Goal: Information Seeking & Learning: Find specific fact

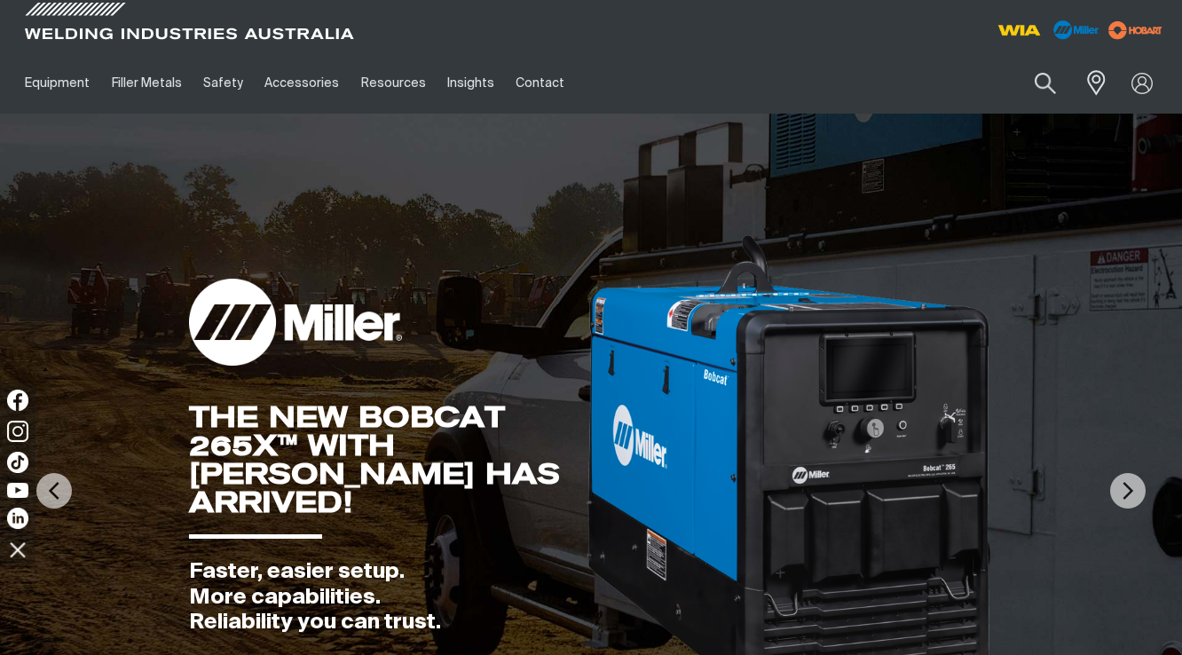
click at [1044, 85] on button "Search products" at bounding box center [1046, 83] width 60 height 42
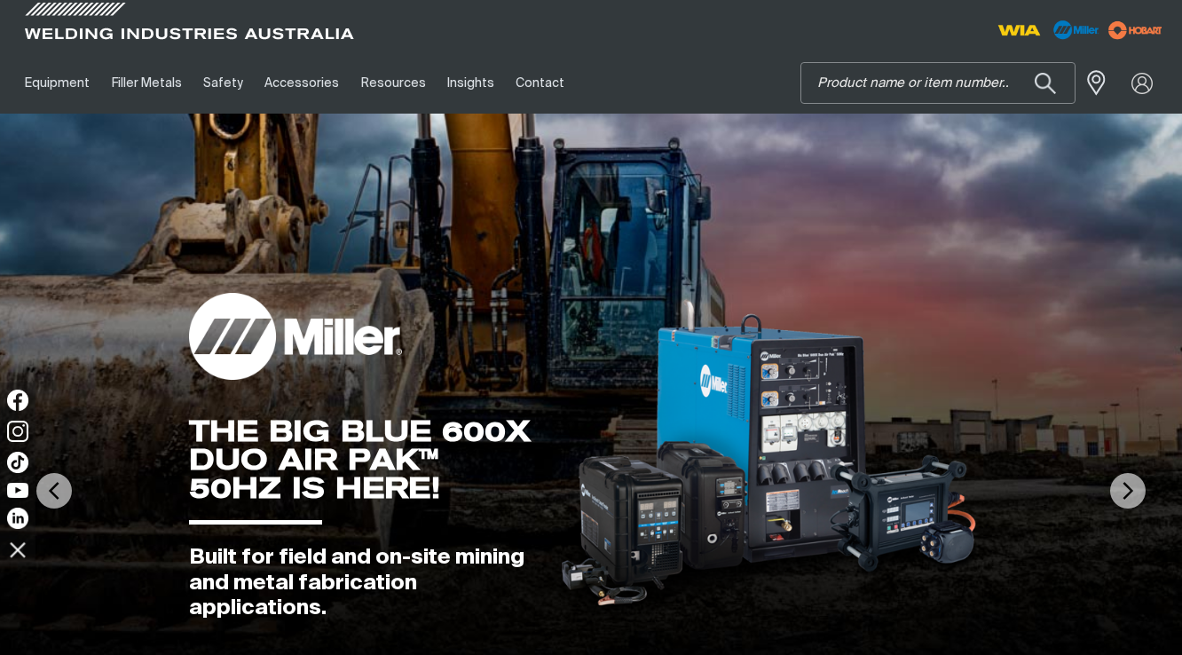
click at [898, 68] on input "Search" at bounding box center [938, 83] width 273 height 40
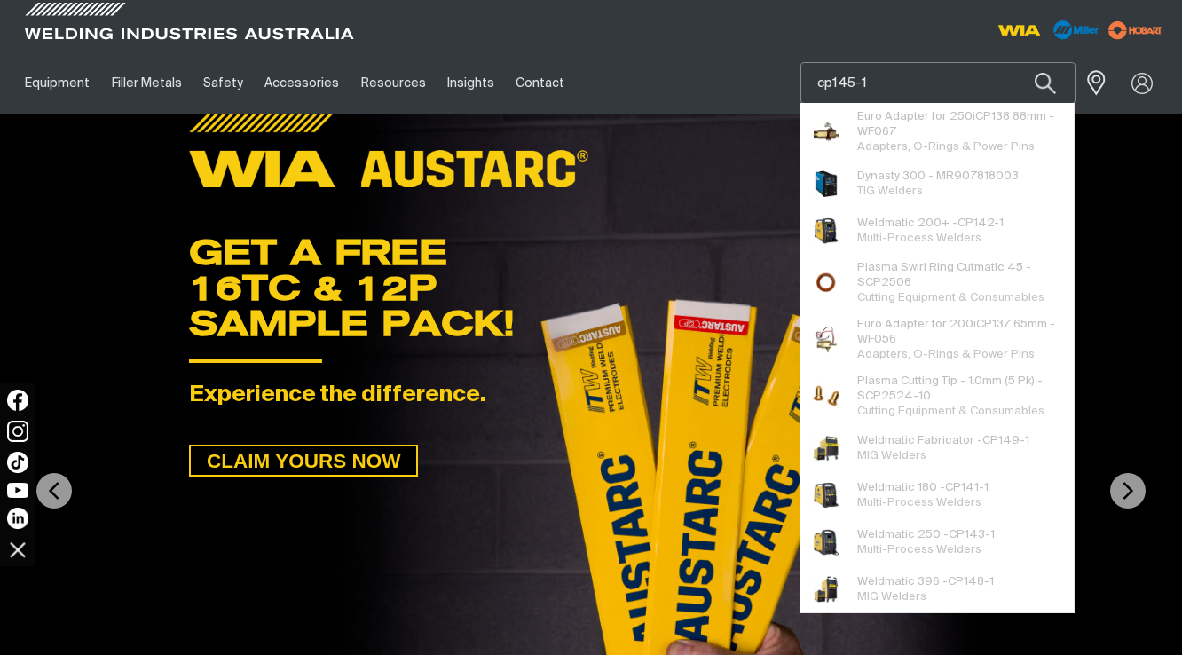
type input "cp145-1"
click at [1016, 62] on button "Search products" at bounding box center [1046, 83] width 60 height 42
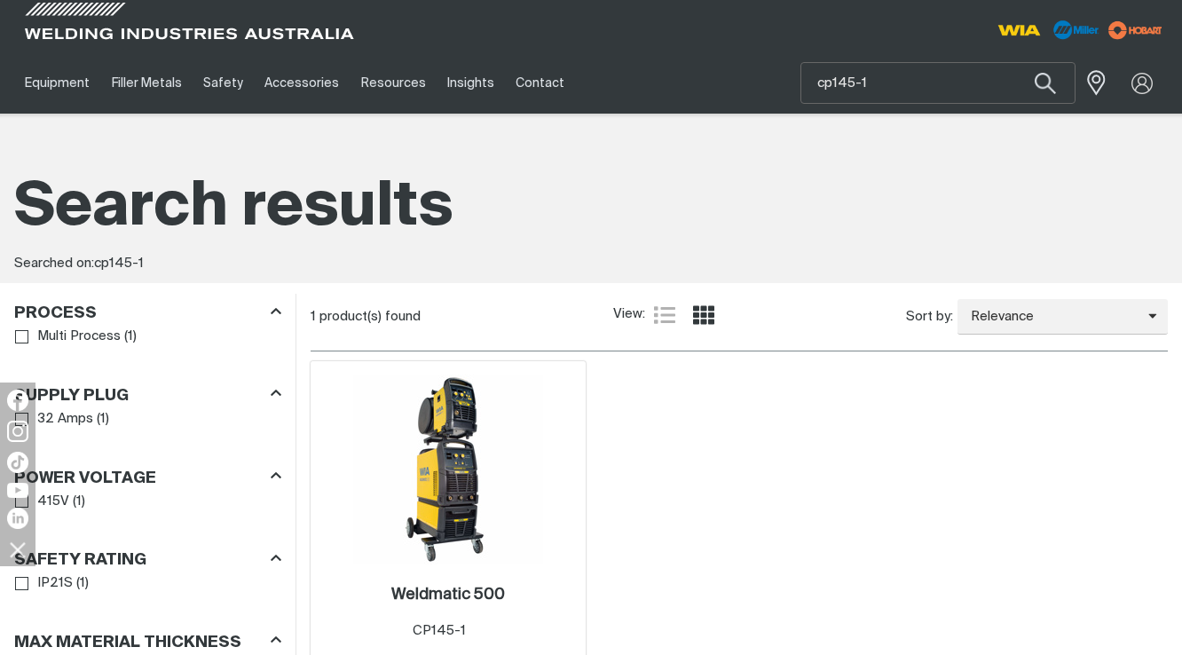
click at [437, 433] on img at bounding box center [448, 470] width 190 height 190
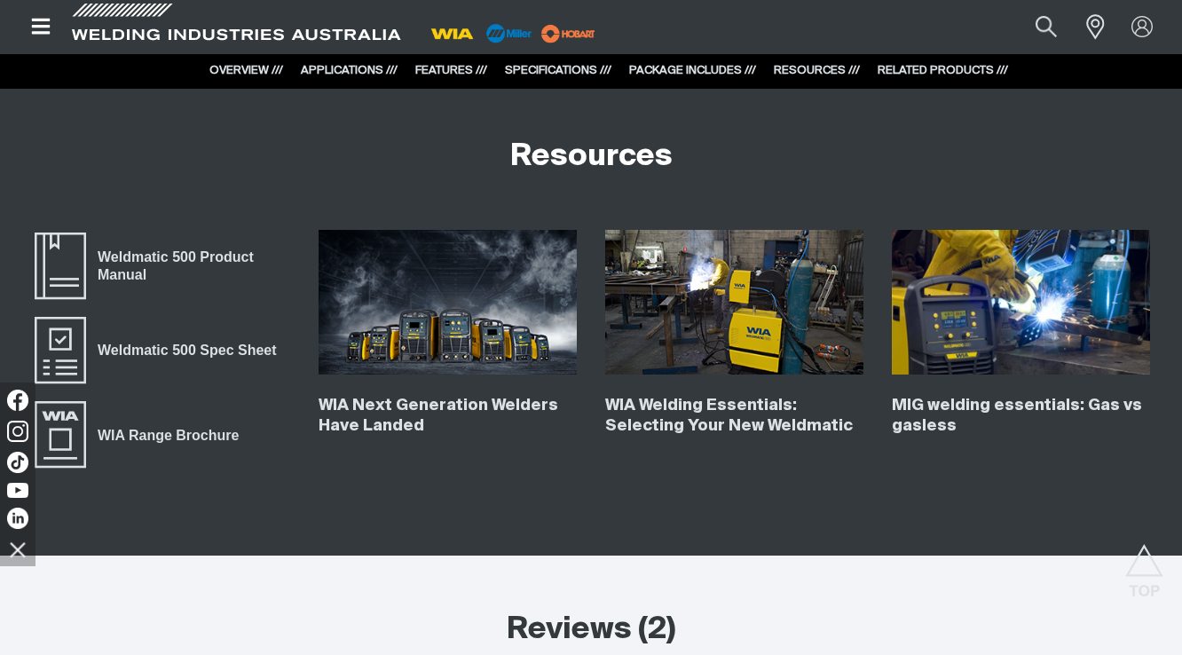
scroll to position [6571, 0]
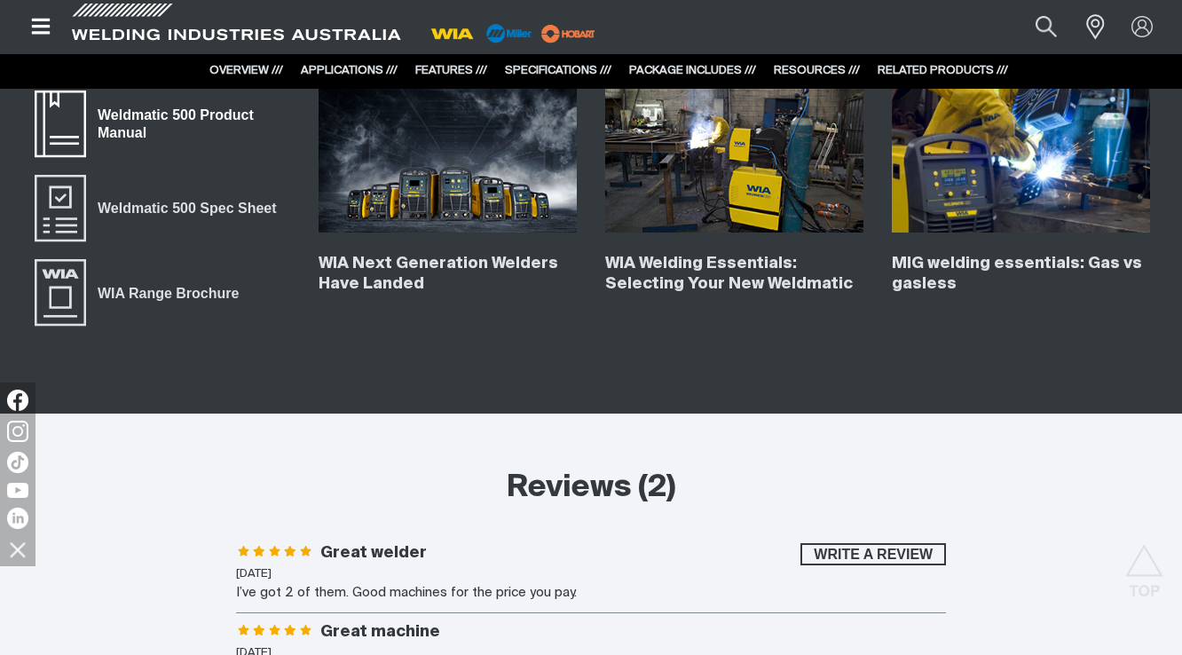
click at [123, 115] on span "Weldmatic 500 Product Manual" at bounding box center [188, 124] width 204 height 40
click at [156, 122] on span "Weldmatic 500 Product Manual" at bounding box center [188, 124] width 204 height 40
click at [200, 192] on link "Weldmatic 500 Spec Sheet" at bounding box center [160, 208] width 256 height 71
click at [181, 300] on span "WIA Range Brochure" at bounding box center [168, 293] width 164 height 23
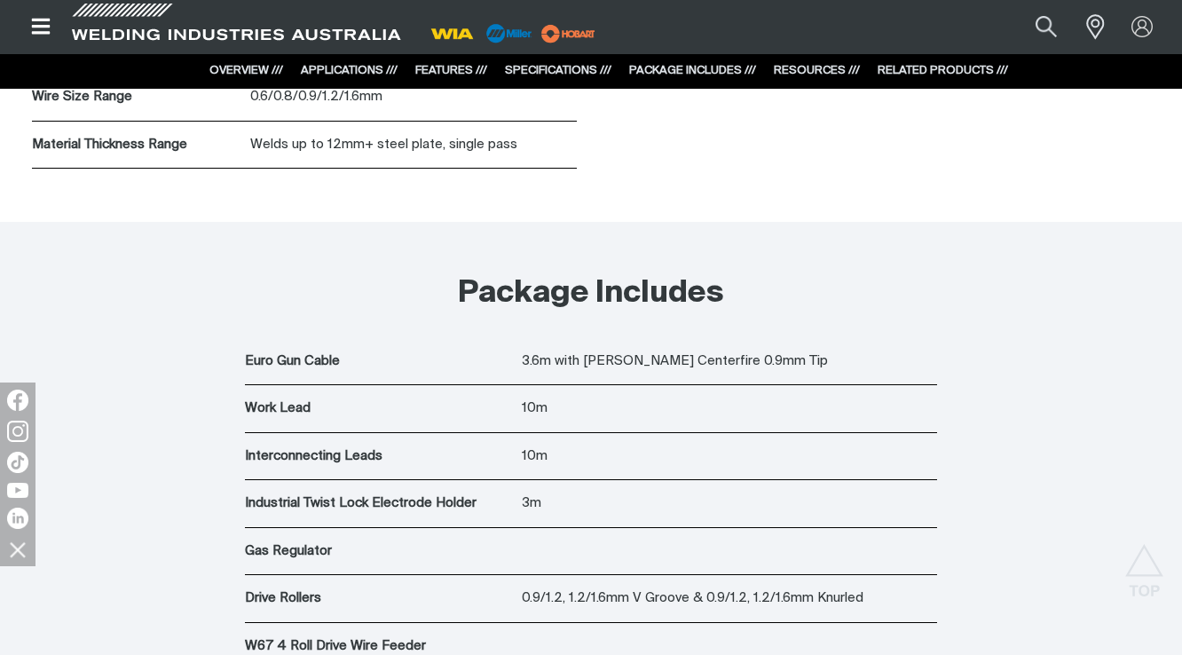
scroll to position [5861, 0]
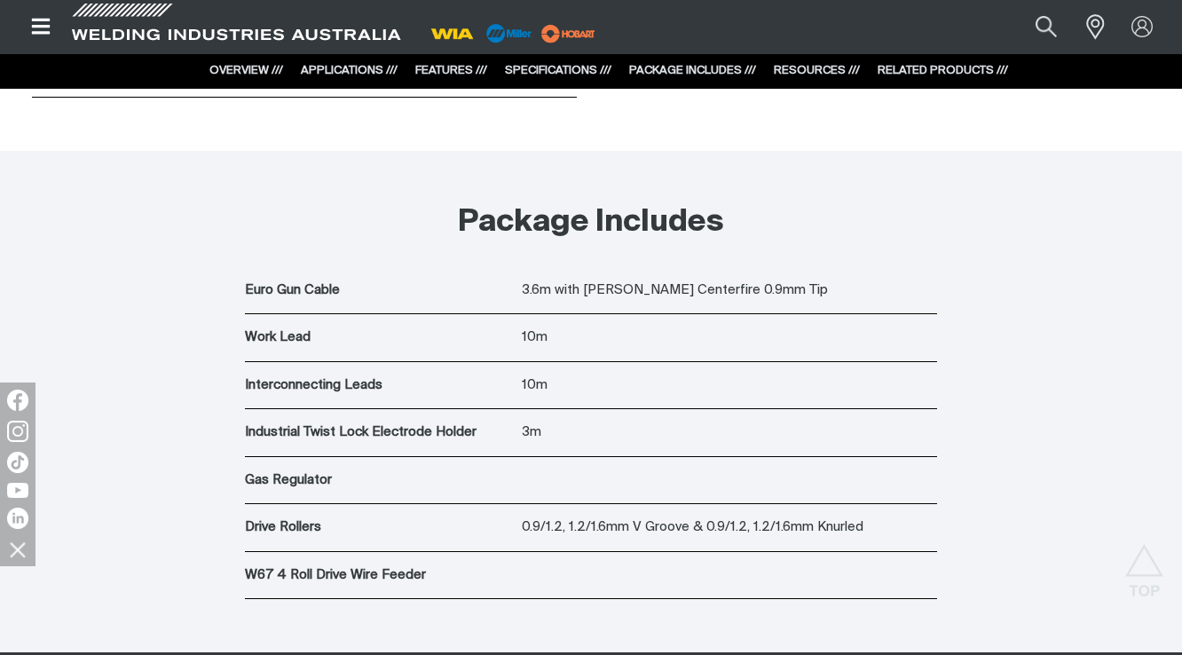
click at [256, 578] on p "W67 4 Roll Drive Wire Feeder" at bounding box center [379, 575] width 268 height 20
copy p "W67"
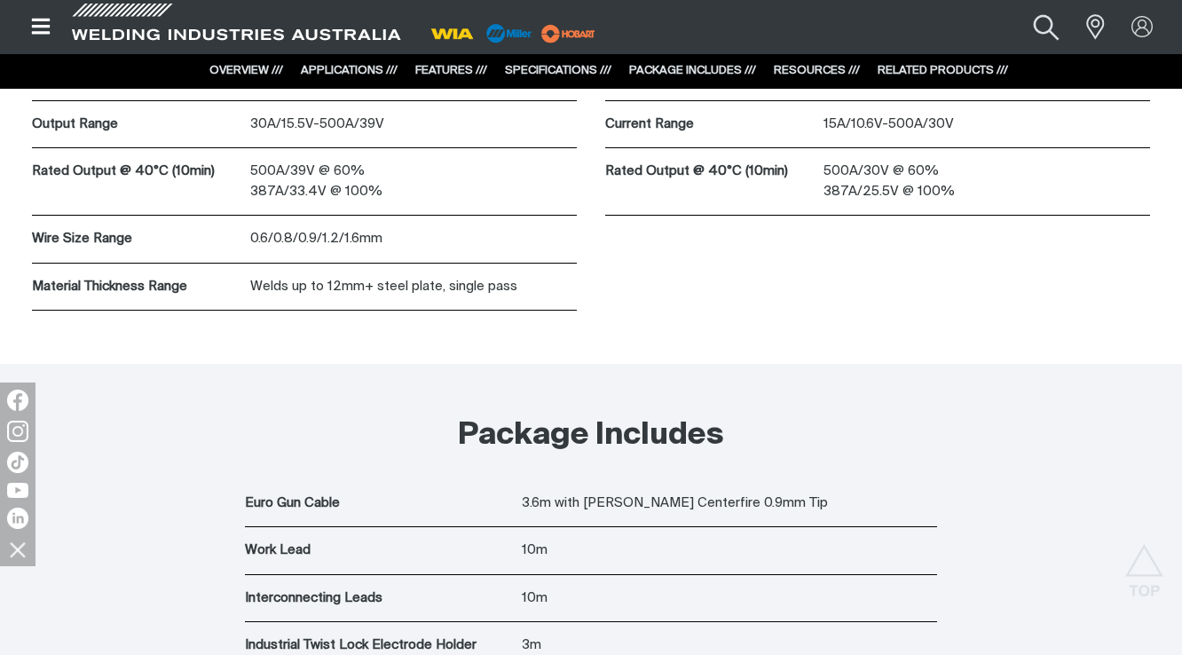
click at [1056, 21] on button "Search products" at bounding box center [1047, 27] width 72 height 48
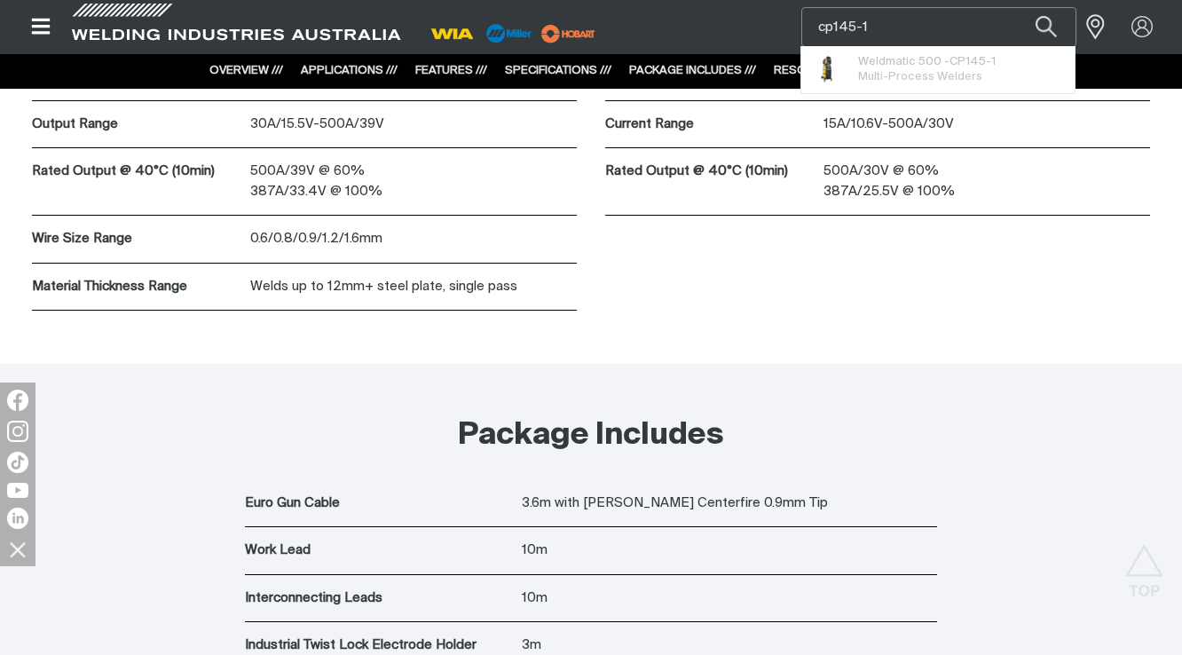
click at [911, 41] on input "cp145-1" at bounding box center [939, 27] width 273 height 38
drag, startPoint x: 902, startPoint y: 27, endPoint x: 719, endPoint y: 32, distance: 183.0
click at [719, 32] on div "Search cp145-1 Weldmatic 500 - CP145-1 Multi-Process Welders When search result…" at bounding box center [591, 26] width 1154 height 53
paste input "W67"
type input "W67"
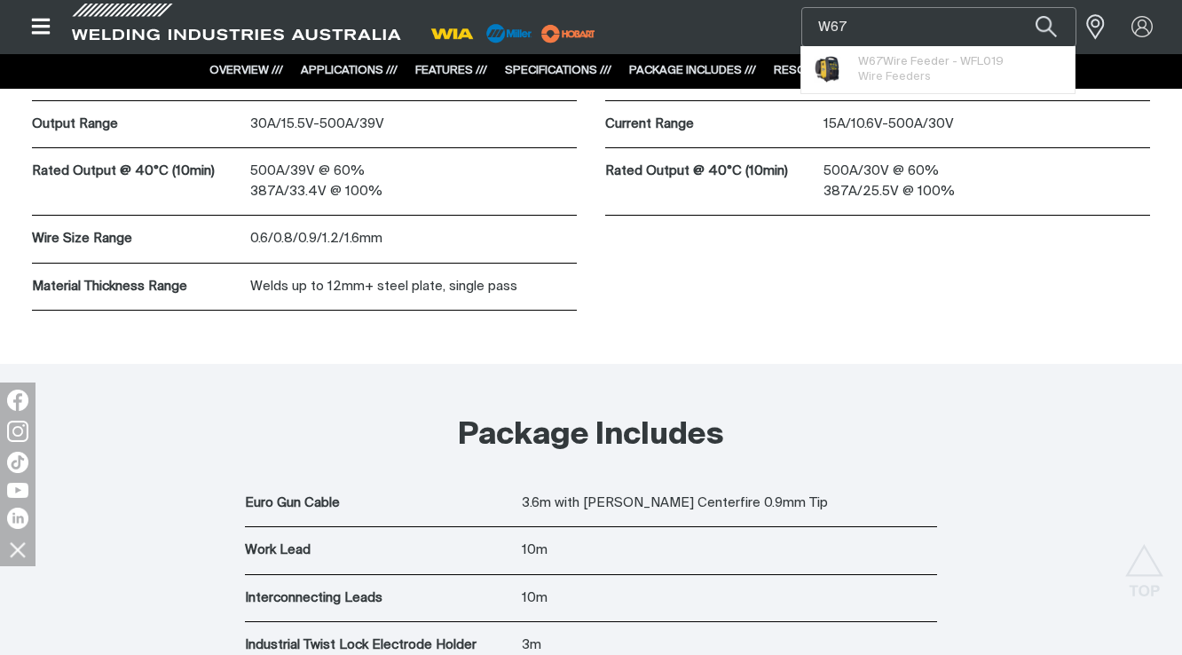
click at [1016, 7] on button "Search products" at bounding box center [1046, 27] width 60 height 40
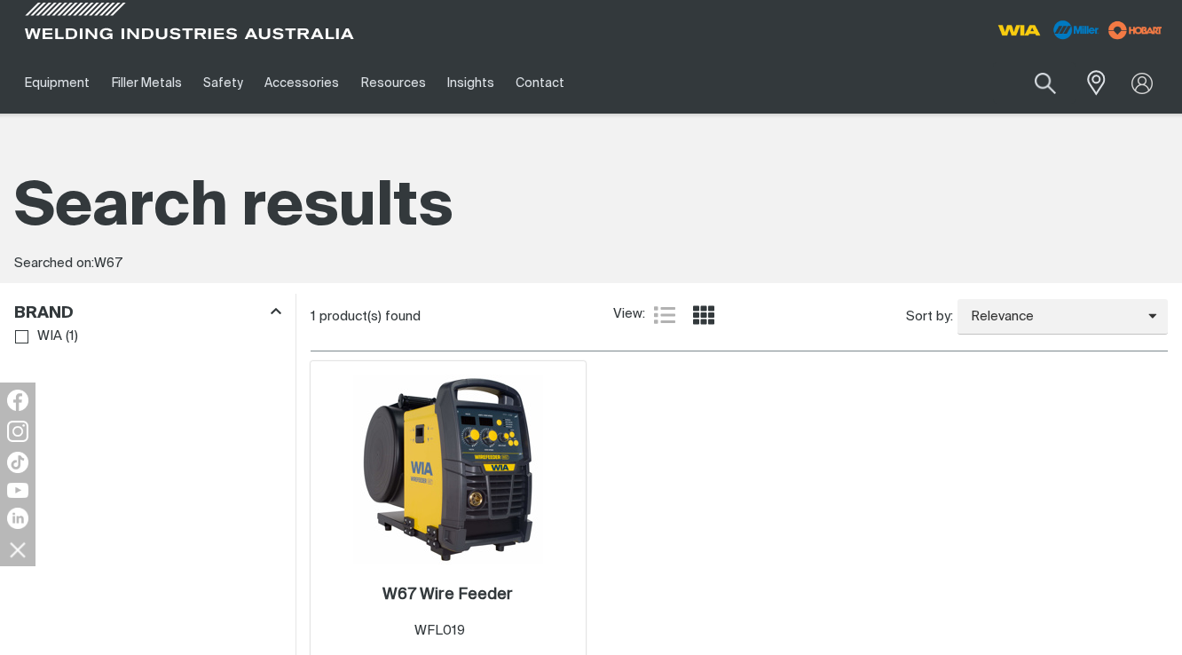
click at [523, 463] on img at bounding box center [448, 470] width 190 height 190
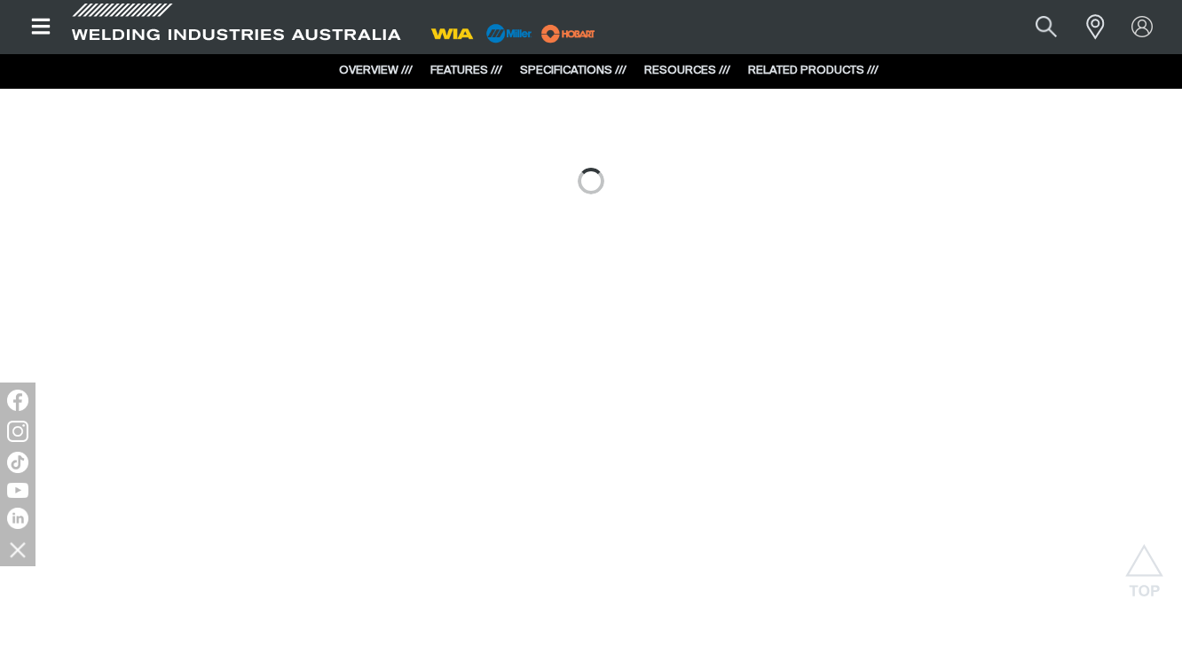
scroll to position [994, 0]
click at [703, 69] on link "RESOURCES ///" at bounding box center [688, 71] width 86 height 12
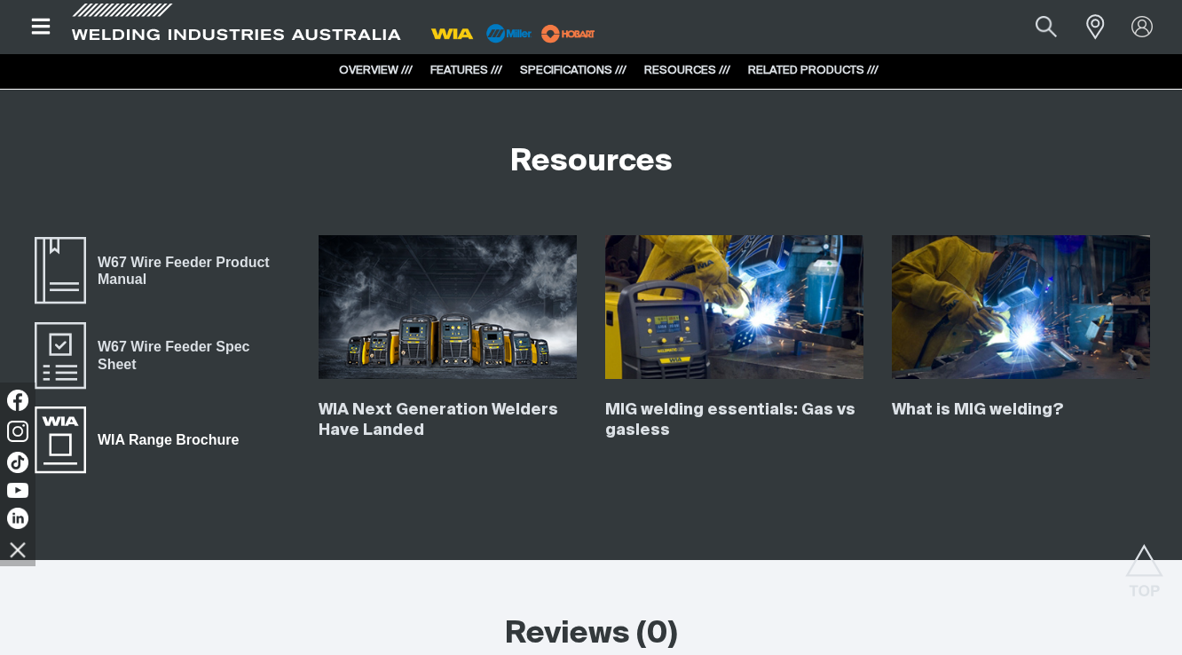
scroll to position [3913, 0]
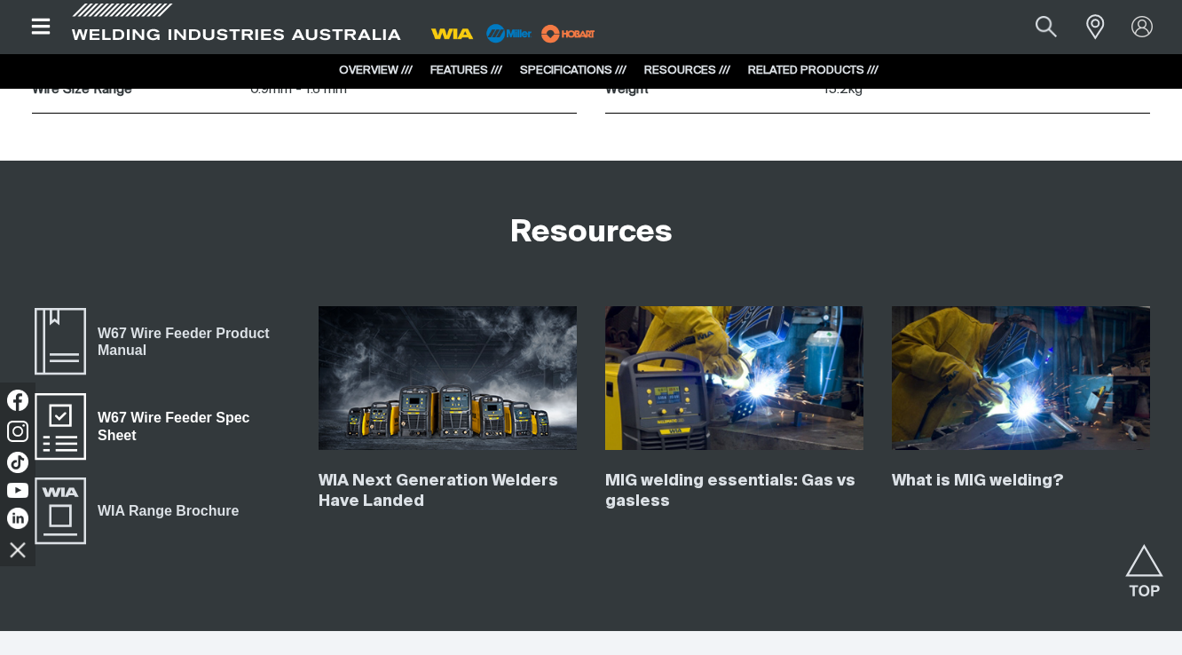
click at [198, 426] on span "W67 Wire Feeder Spec Sheet" at bounding box center [188, 427] width 204 height 40
click at [206, 336] on span "W67 Wire Feeder Product Manual" at bounding box center [188, 342] width 204 height 40
click at [1037, 25] on button "Search products" at bounding box center [1047, 27] width 72 height 48
click at [908, 21] on input "W67" at bounding box center [939, 27] width 273 height 38
drag, startPoint x: 908, startPoint y: 21, endPoint x: 645, endPoint y: 12, distance: 263.0
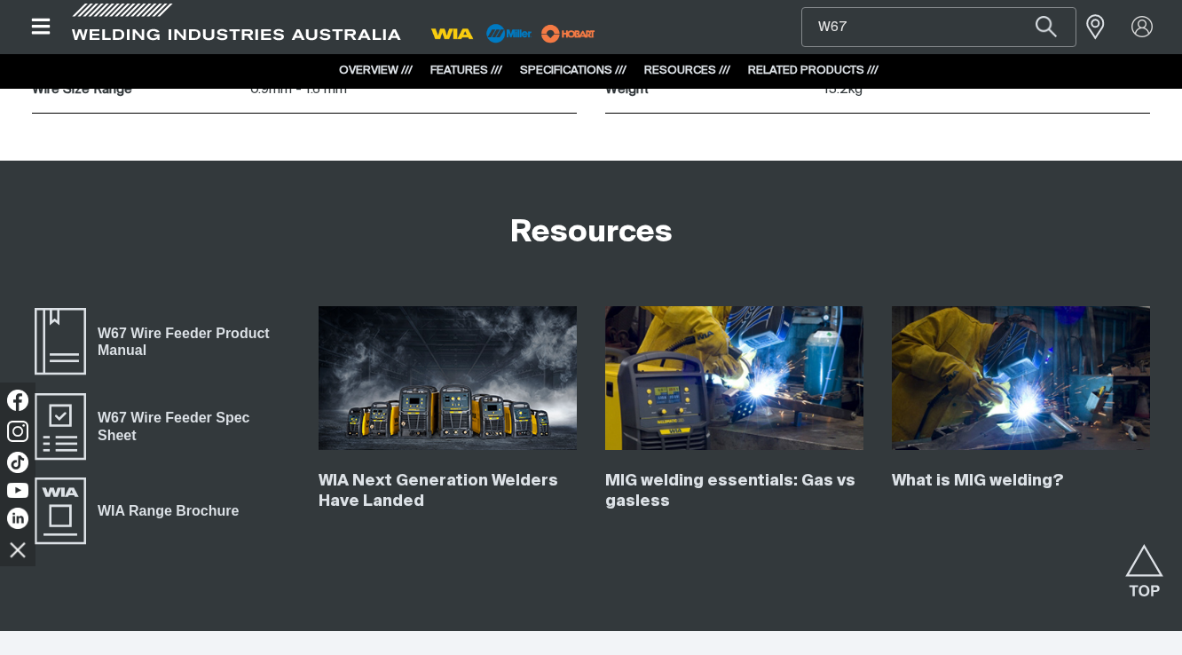
click at [681, 17] on div "Search W67 When search results are available use up and down arrows to review a…" at bounding box center [591, 26] width 1154 height 53
paste input "F070"
type input "WF070"
click at [1016, 7] on button "Search products" at bounding box center [1046, 27] width 60 height 40
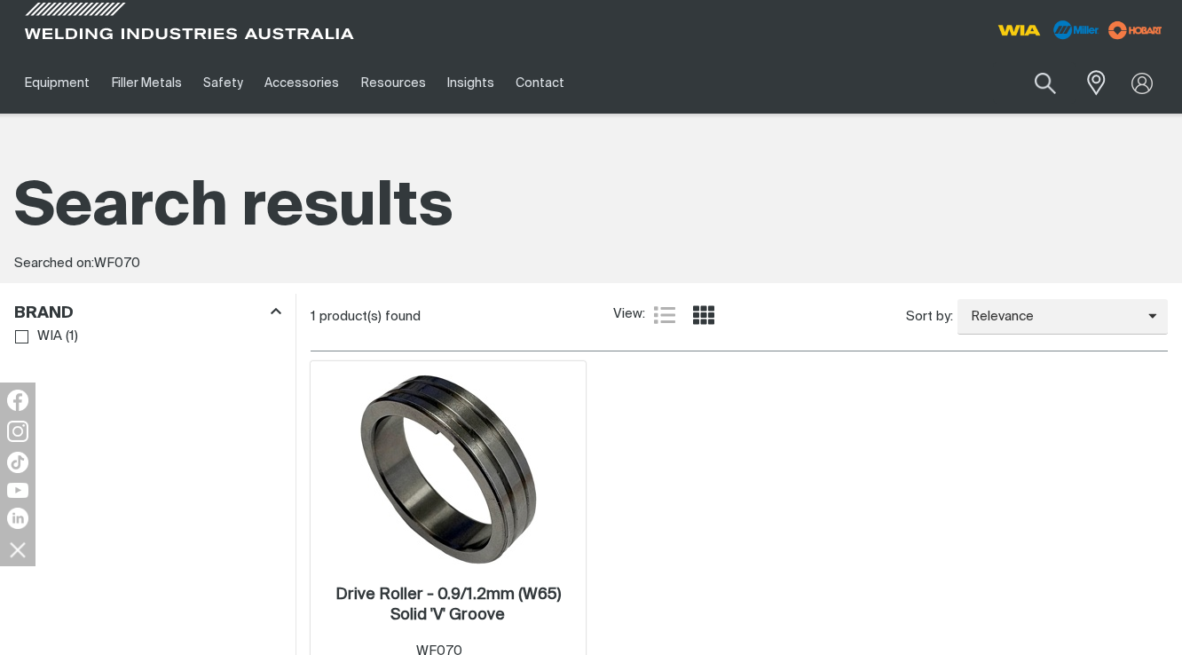
click at [385, 469] on img at bounding box center [448, 470] width 190 height 190
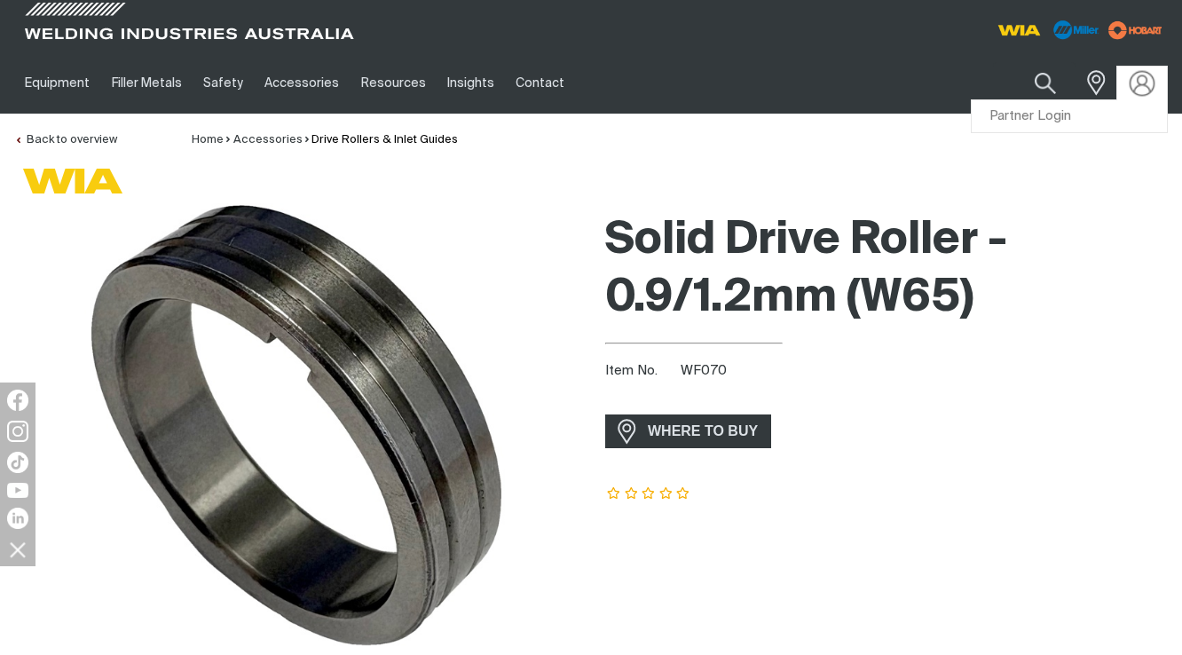
click at [1150, 80] on img at bounding box center [1143, 83] width 26 height 26
click at [1025, 109] on link "Partner Login" at bounding box center [1069, 116] width 195 height 33
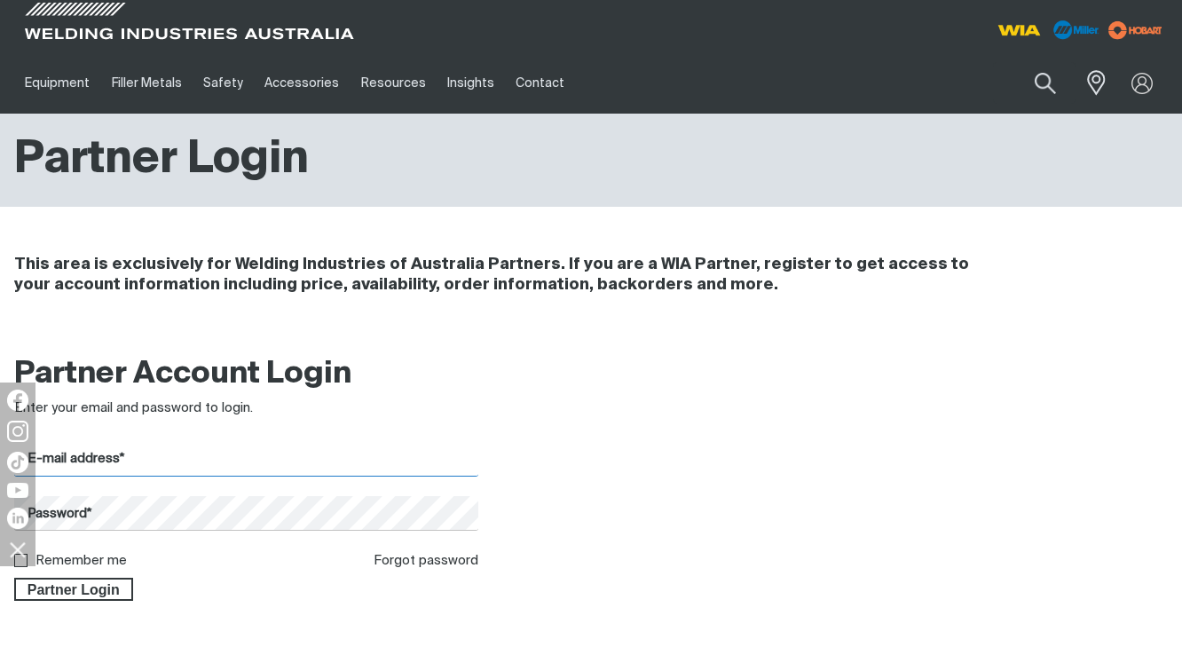
type input "[EMAIL_ADDRESS][DOMAIN_NAME]"
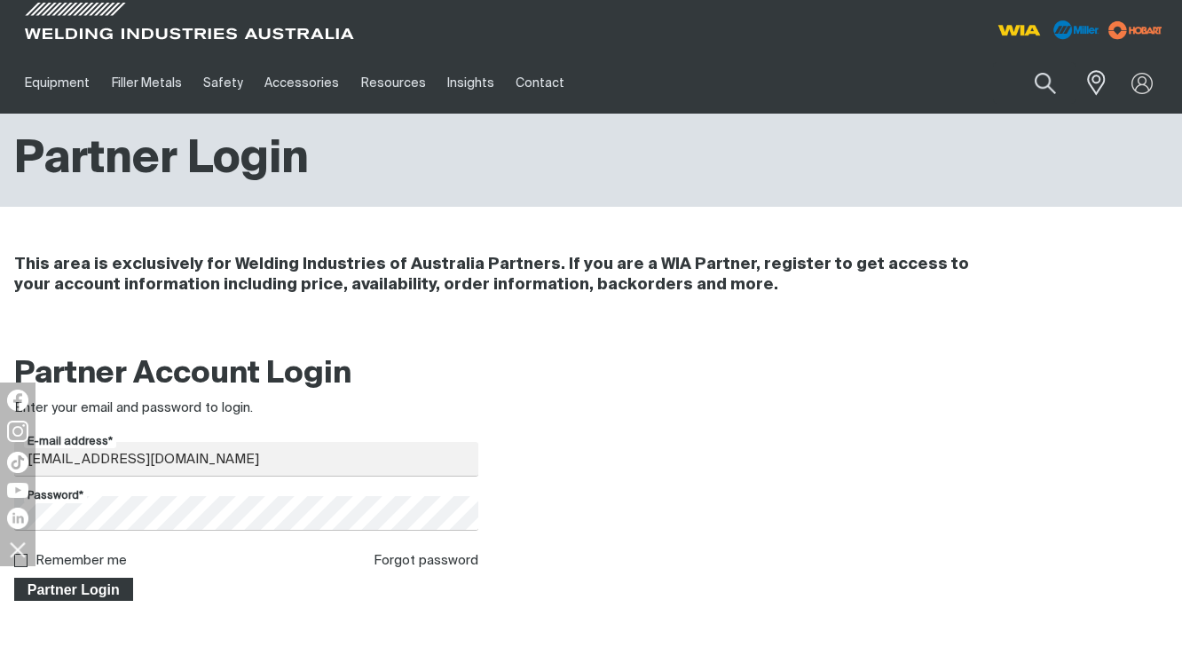
click at [68, 599] on span "Partner Login" at bounding box center [73, 589] width 115 height 23
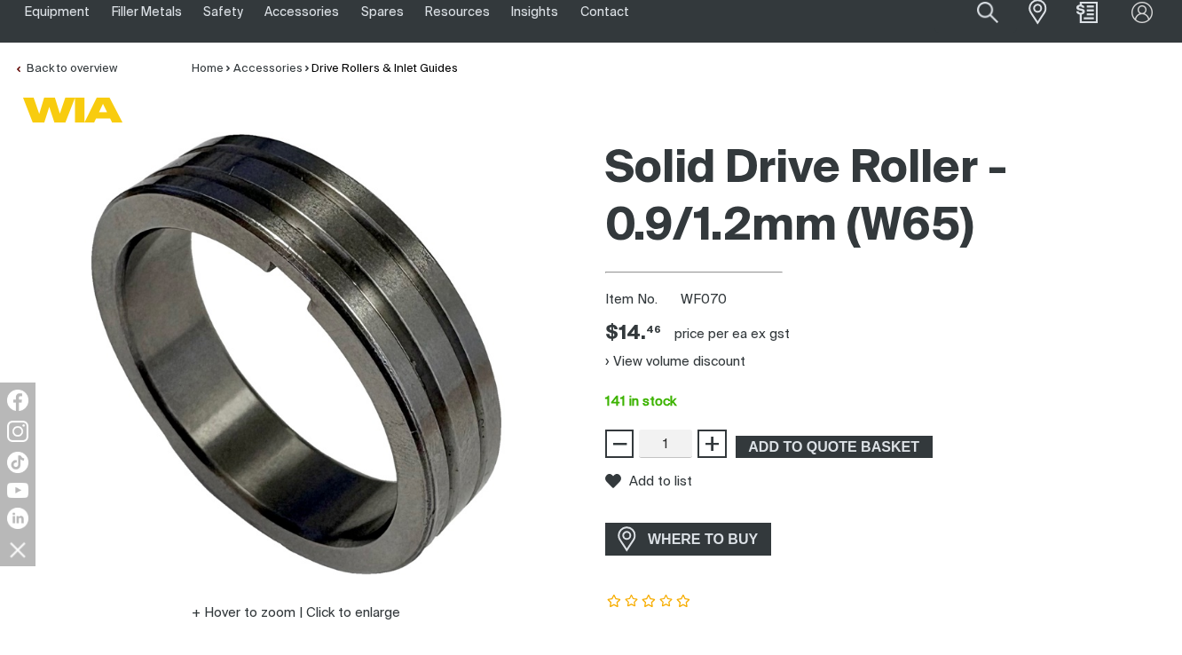
scroll to position [142, 0]
